Goal: Transaction & Acquisition: Purchase product/service

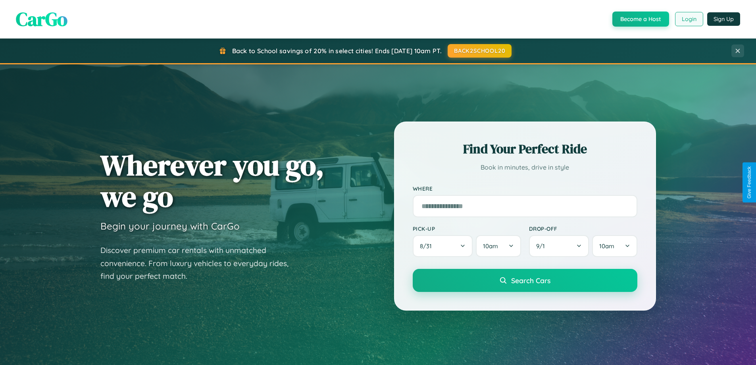
click at [688, 19] on button "Login" at bounding box center [689, 19] width 28 height 14
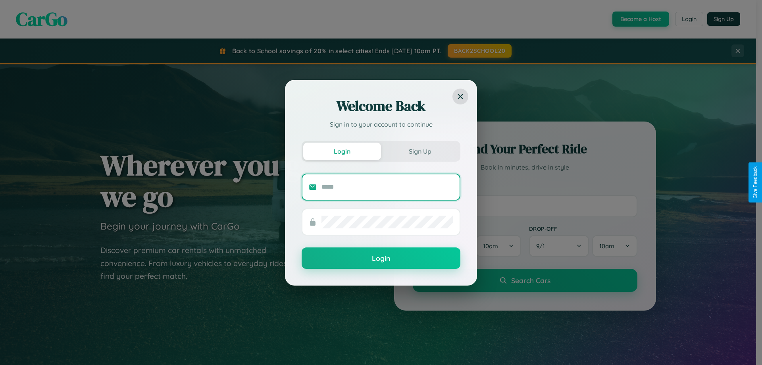
click at [387, 186] on input "text" at bounding box center [387, 186] width 132 height 13
type input "**********"
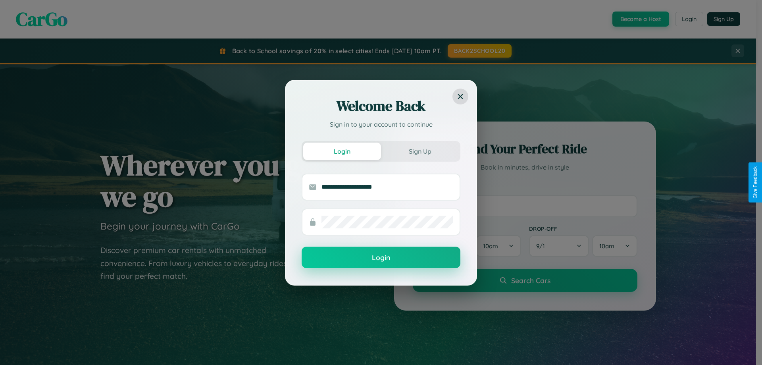
click at [381, 257] on button "Login" at bounding box center [380, 256] width 159 height 21
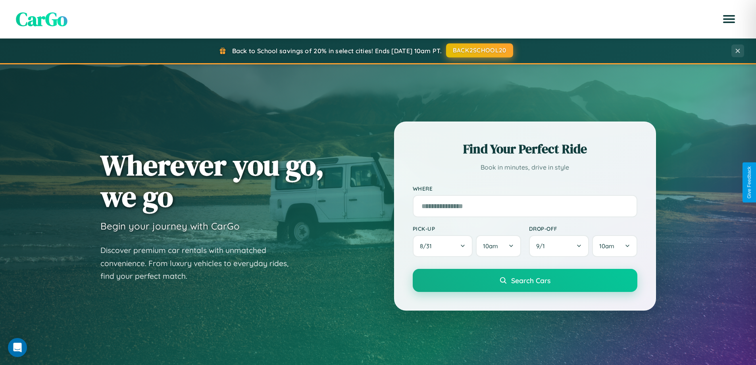
click at [479, 50] on button "BACK2SCHOOL20" at bounding box center [479, 50] width 67 height 14
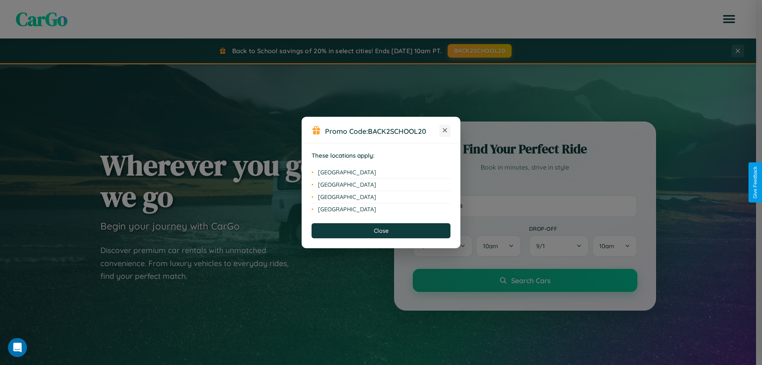
click at [445, 131] on icon at bounding box center [445, 130] width 4 height 4
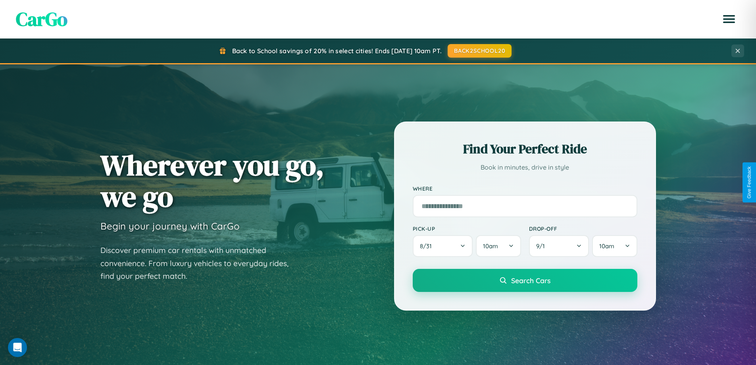
scroll to position [342, 0]
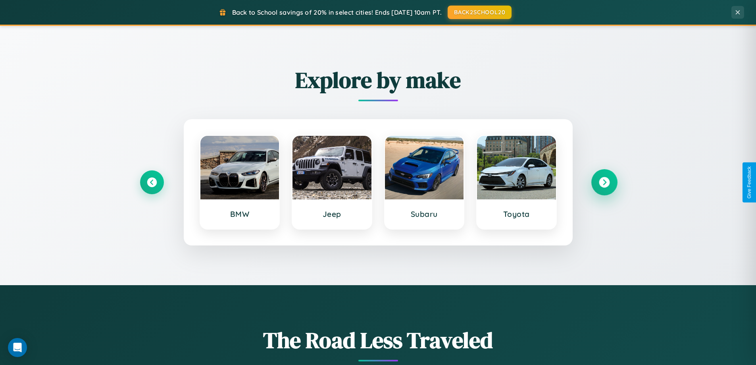
click at [604, 182] on icon at bounding box center [604, 182] width 11 height 11
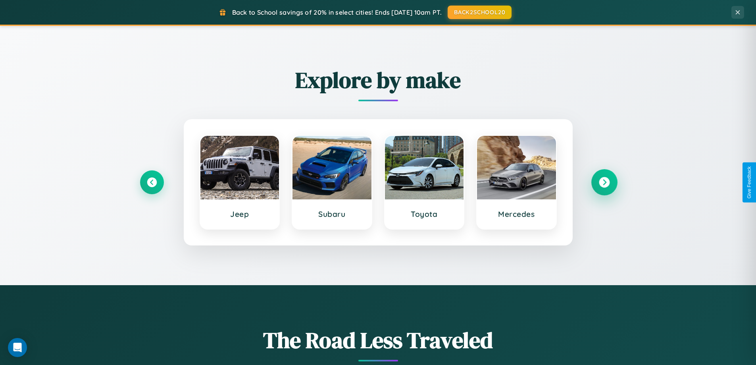
click at [604, 182] on icon at bounding box center [604, 182] width 11 height 11
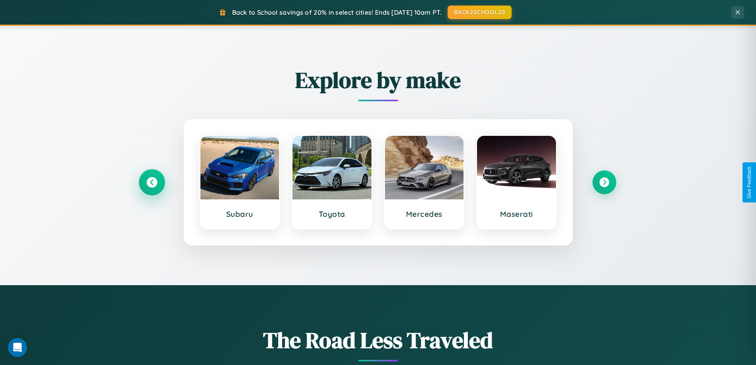
click at [152, 182] on icon at bounding box center [151, 182] width 11 height 11
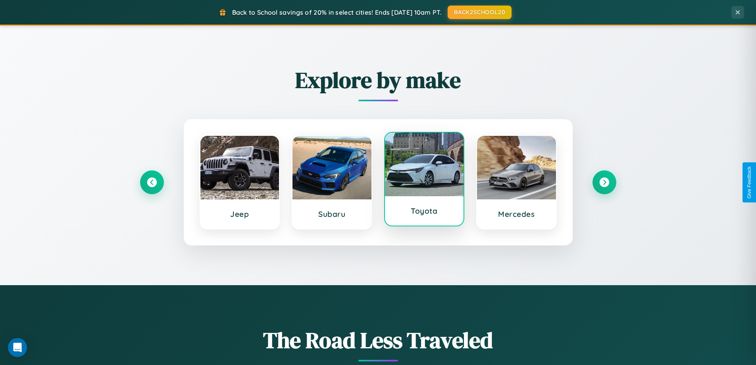
click at [424, 181] on div at bounding box center [424, 163] width 79 height 63
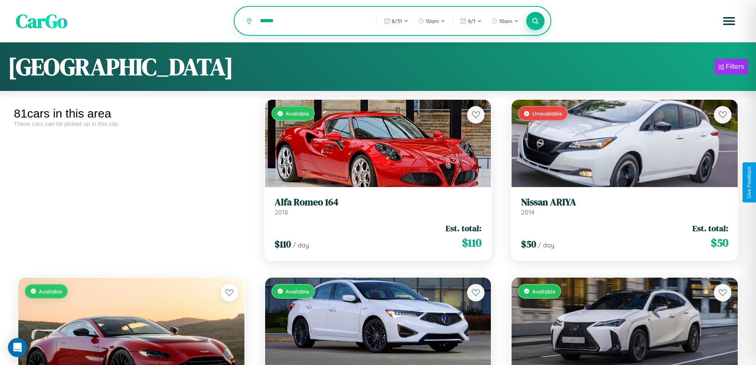
type input "******"
click at [535, 21] on icon at bounding box center [536, 21] width 8 height 8
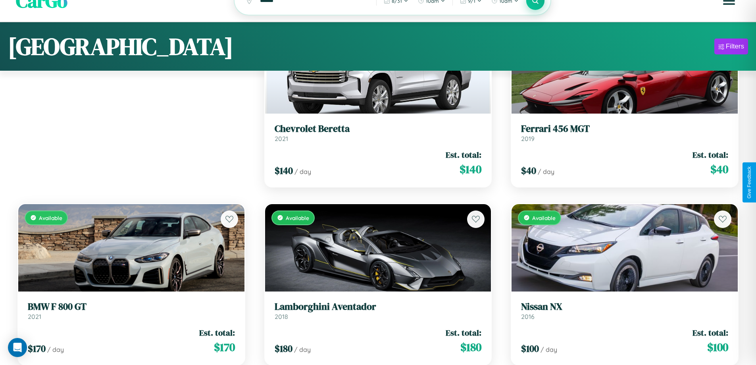
scroll to position [1888, 0]
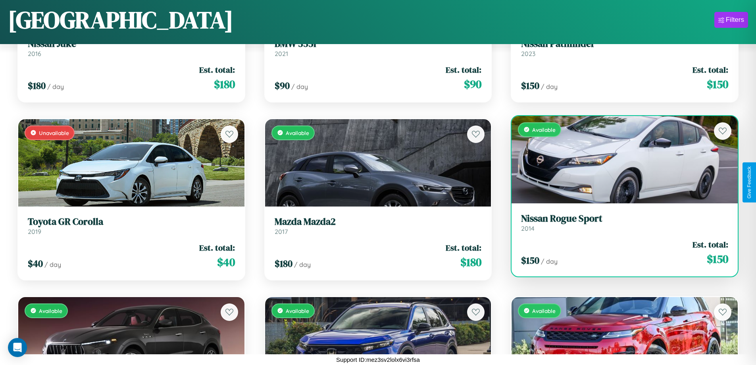
click at [619, 225] on link "Nissan Rogue Sport 2014" at bounding box center [624, 222] width 207 height 19
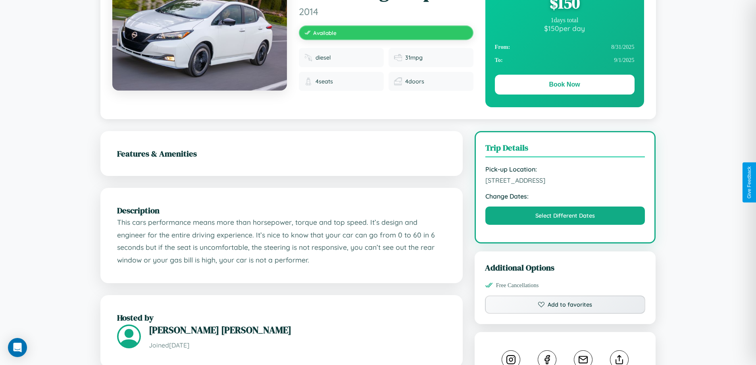
scroll to position [261, 0]
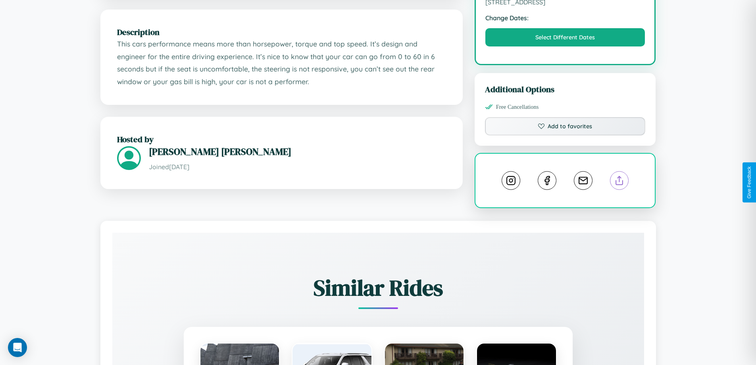
click at [619, 181] on line at bounding box center [619, 179] width 0 height 6
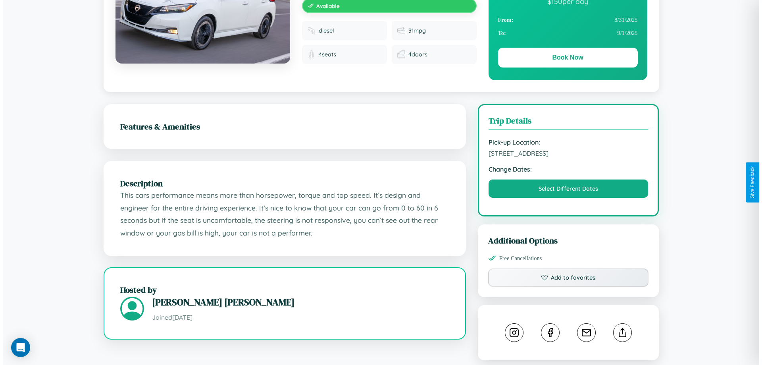
scroll to position [0, 0]
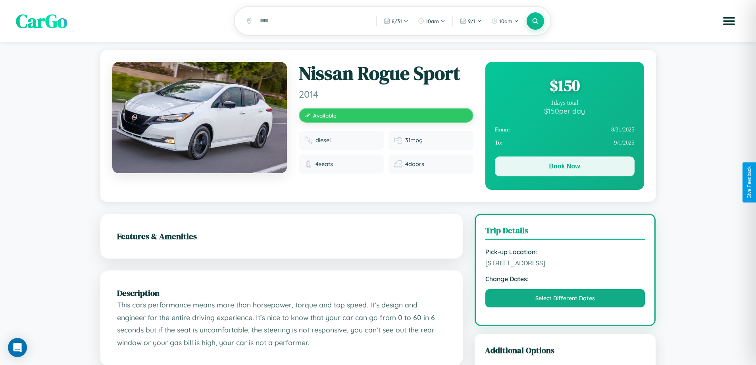
click at [564, 167] on button "Book Now" at bounding box center [565, 166] width 140 height 20
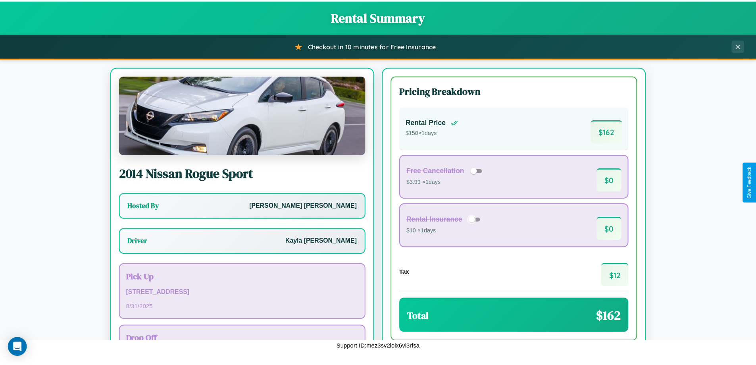
scroll to position [57, 0]
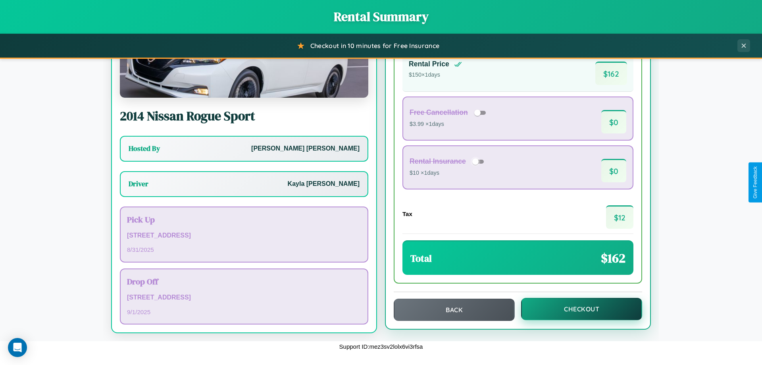
click at [576, 309] on button "Checkout" at bounding box center [581, 309] width 121 height 22
